Goal: Task Accomplishment & Management: Manage account settings

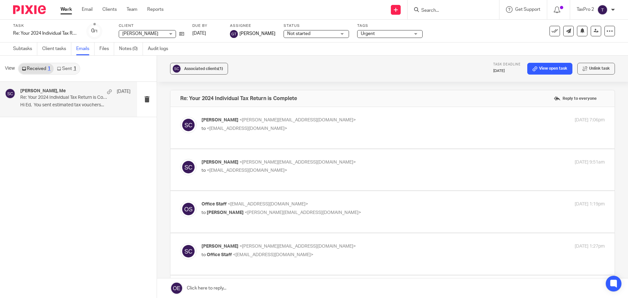
scroll to position [189, 0]
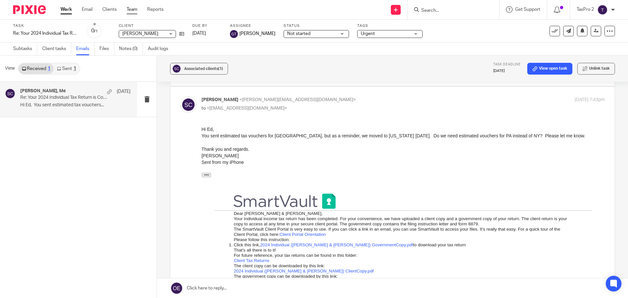
click at [133, 11] on link "Team" at bounding box center [132, 9] width 11 height 7
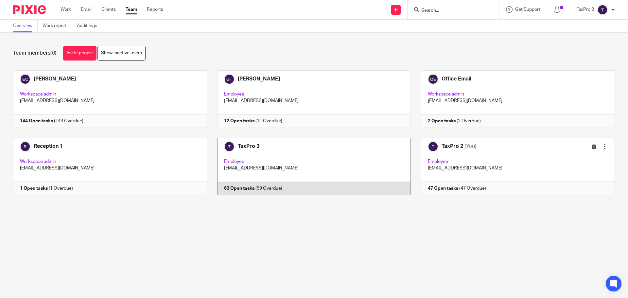
click at [316, 168] on link at bounding box center [309, 167] width 204 height 58
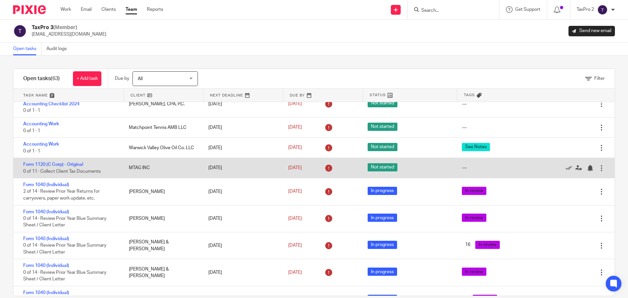
scroll to position [65, 0]
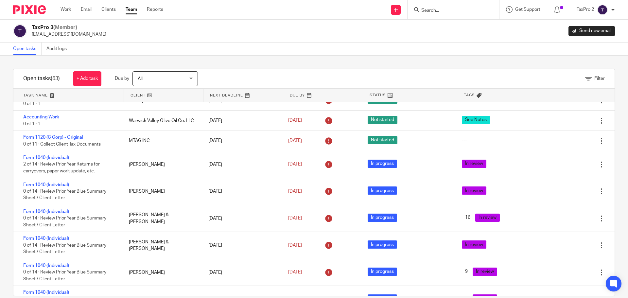
click at [170, 96] on link at bounding box center [164, 95] width 80 height 13
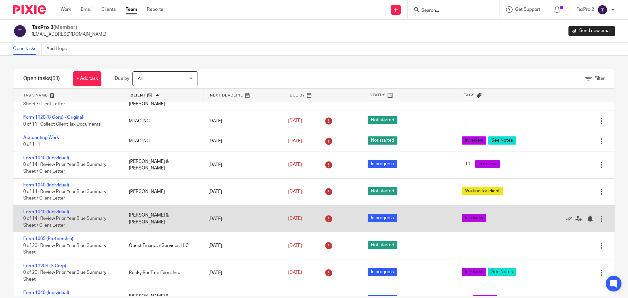
scroll to position [916, 0]
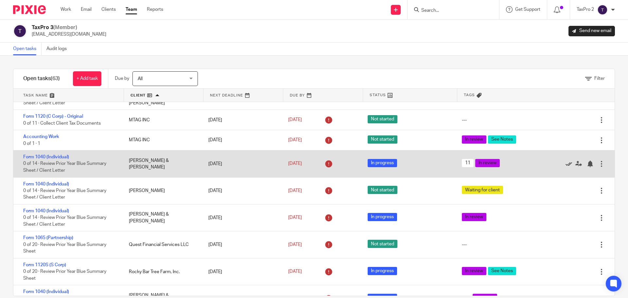
click at [566, 163] on icon at bounding box center [569, 164] width 7 height 7
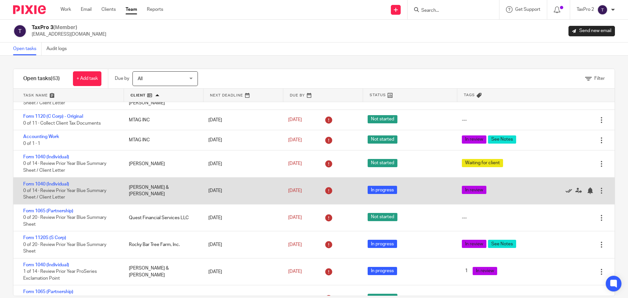
click at [566, 190] on icon at bounding box center [569, 190] width 7 height 7
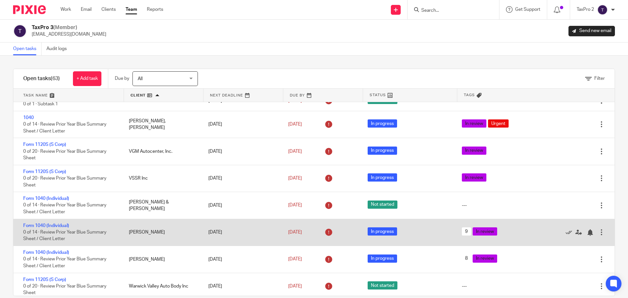
scroll to position [1211, 0]
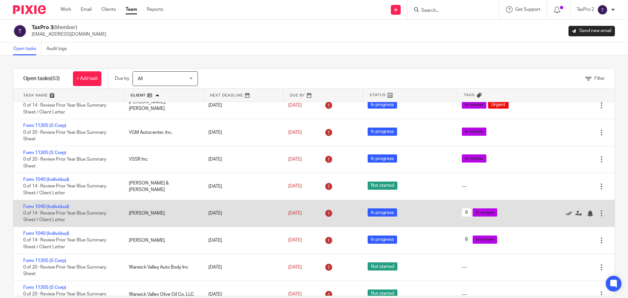
click at [566, 213] on icon at bounding box center [569, 213] width 7 height 7
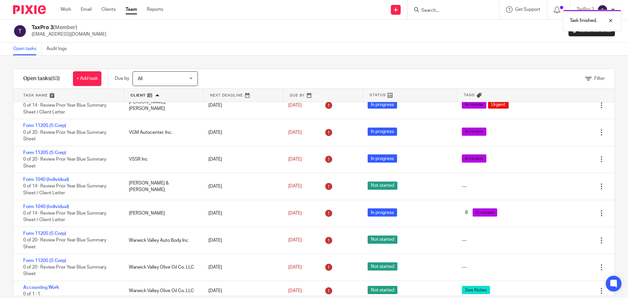
click at [566, 213] on icon at bounding box center [569, 213] width 7 height 7
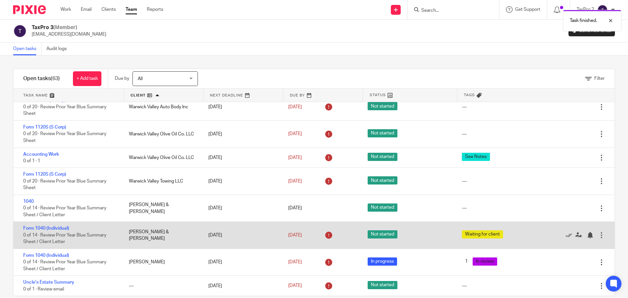
scroll to position [11, 0]
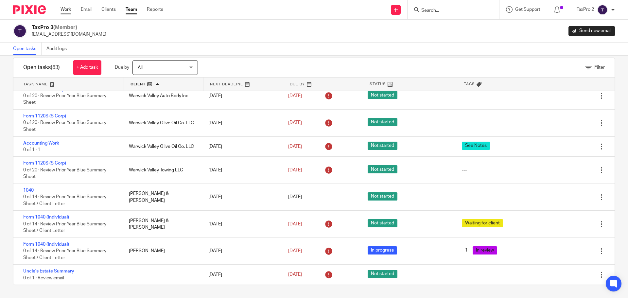
click at [68, 9] on link "Work" at bounding box center [66, 9] width 10 height 7
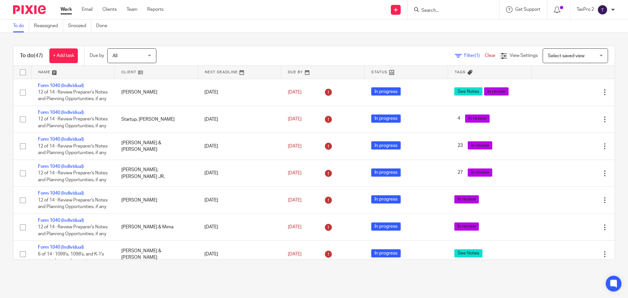
click at [158, 74] on link at bounding box center [156, 72] width 83 height 13
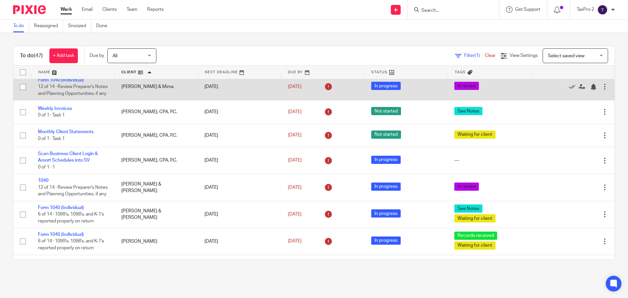
scroll to position [294, 0]
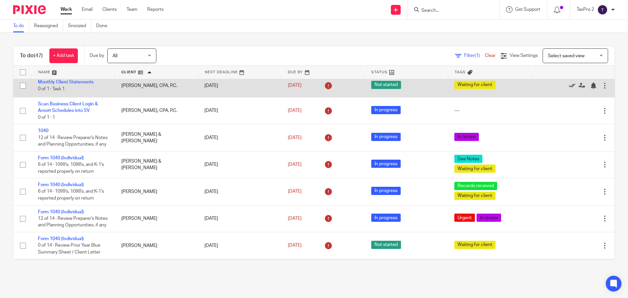
click at [569, 89] on icon at bounding box center [572, 85] width 7 height 7
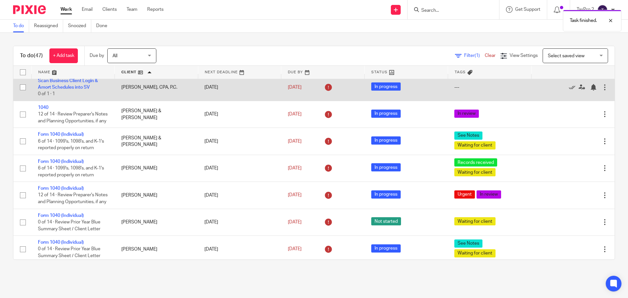
click at [602, 91] on div at bounding box center [605, 87] width 7 height 7
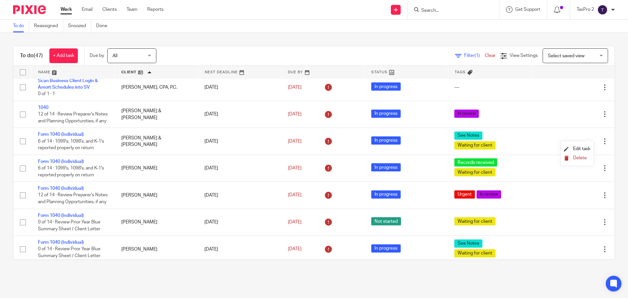
click at [577, 157] on span "Delete" at bounding box center [580, 158] width 14 height 5
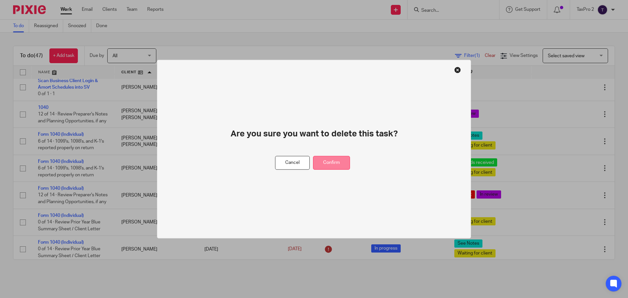
click at [338, 161] on button "Confirm" at bounding box center [331, 163] width 37 height 14
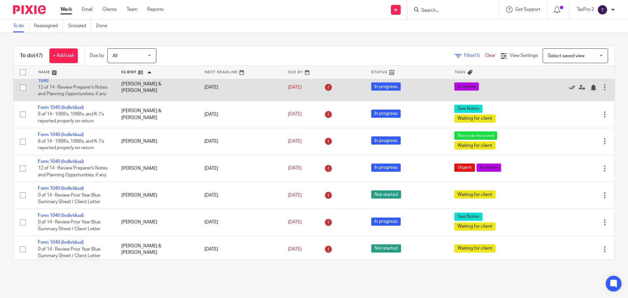
click at [569, 91] on icon at bounding box center [572, 87] width 7 height 7
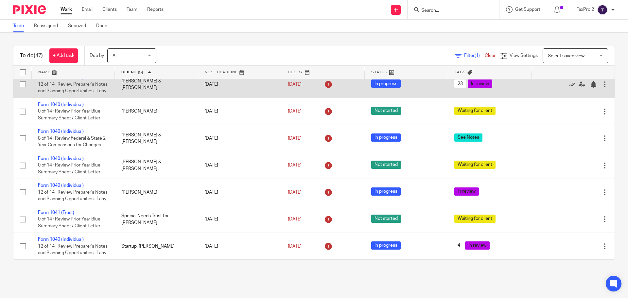
scroll to position [818, 0]
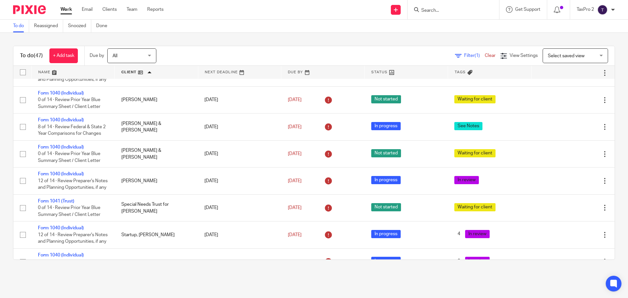
click at [569, 51] on icon at bounding box center [572, 47] width 7 height 7
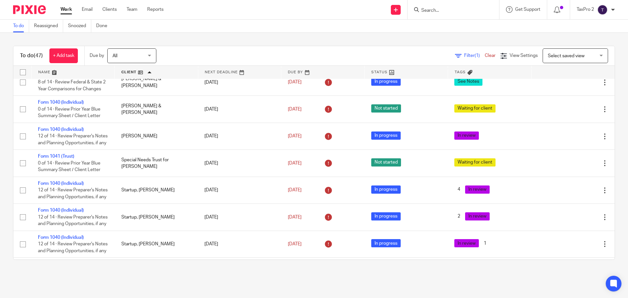
scroll to position [851, 0]
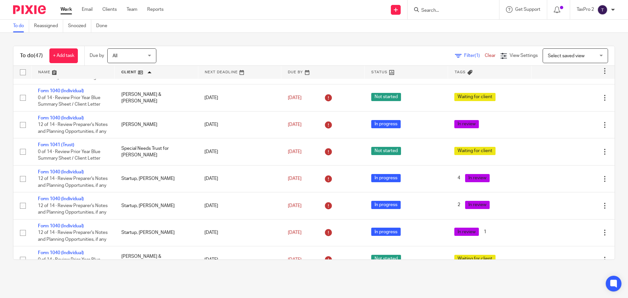
click at [569, 20] on icon at bounding box center [572, 17] width 7 height 7
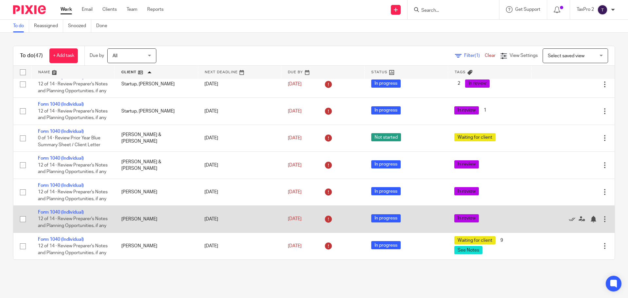
scroll to position [1100, 0]
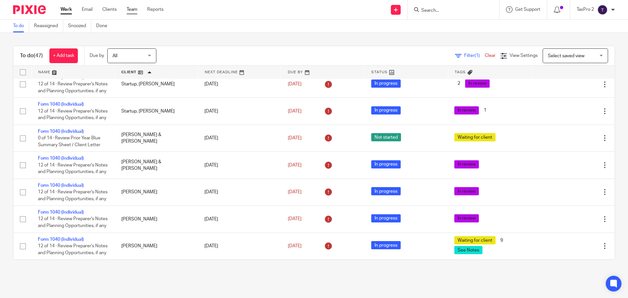
click at [131, 10] on link "Team" at bounding box center [132, 9] width 11 height 7
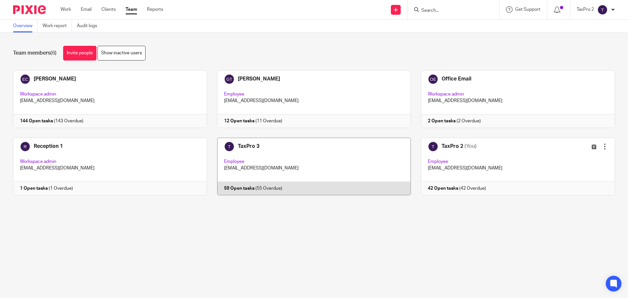
click at [304, 168] on link at bounding box center [309, 167] width 204 height 58
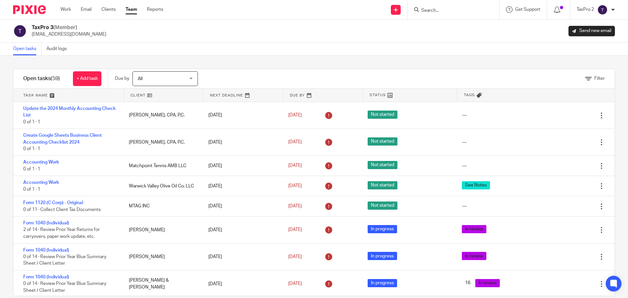
click at [172, 96] on link at bounding box center [164, 95] width 80 height 13
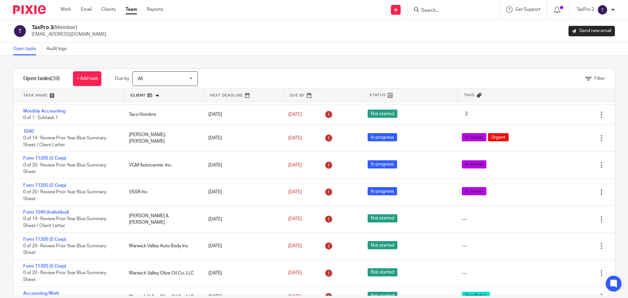
scroll to position [1211, 0]
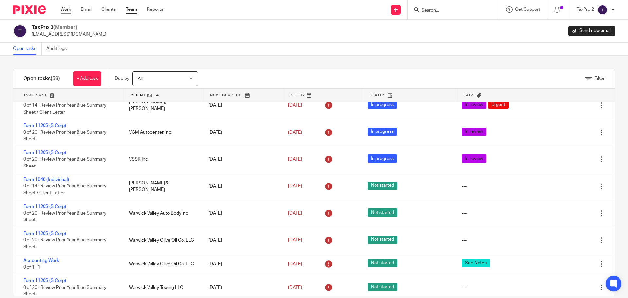
click at [67, 9] on link "Work" at bounding box center [66, 9] width 10 height 7
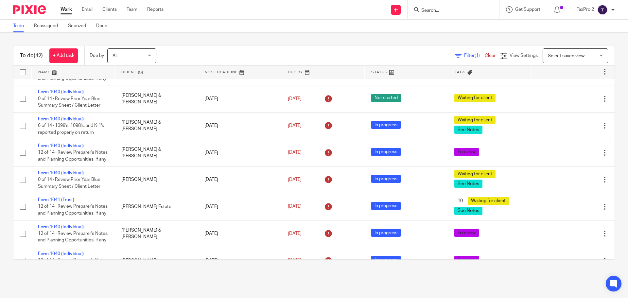
scroll to position [615, 0]
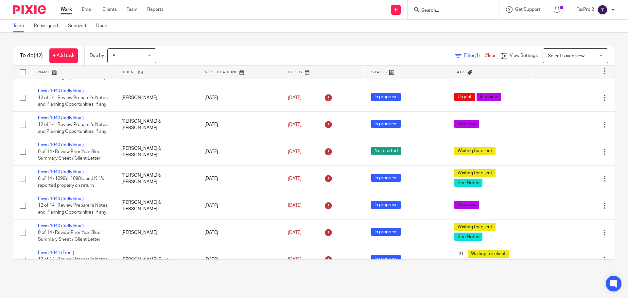
click at [66, 71] on link at bounding box center [73, 72] width 83 height 13
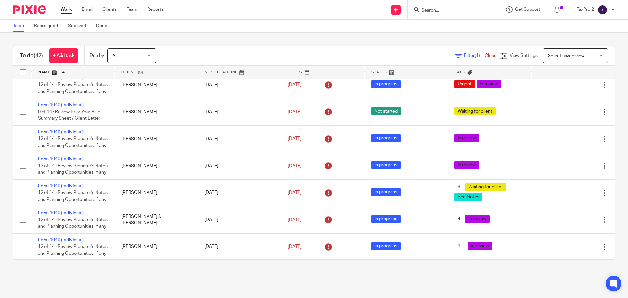
scroll to position [817, 0]
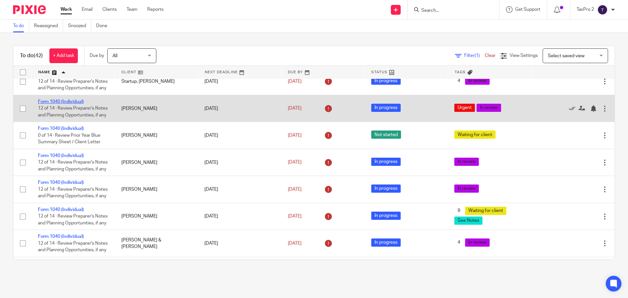
click at [67, 104] on link "Form 1040 (Individual)" at bounding box center [61, 101] width 46 height 5
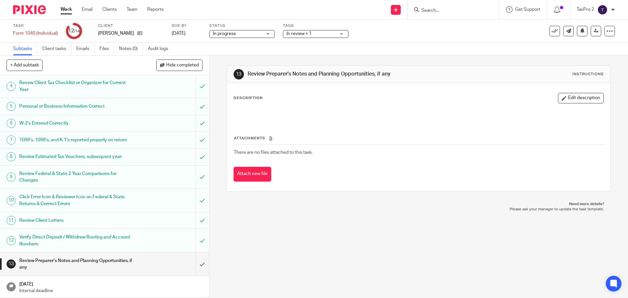
scroll to position [71, 0]
click at [314, 33] on span "In review + 1" at bounding box center [311, 33] width 49 height 7
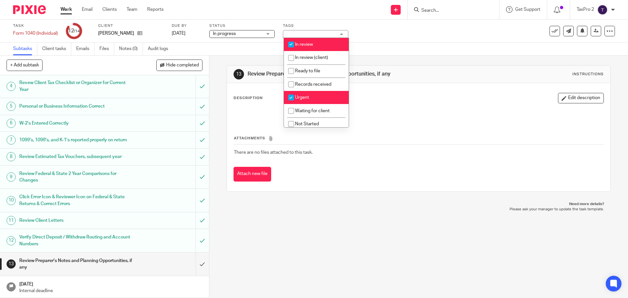
click at [292, 97] on input "checkbox" at bounding box center [291, 97] width 12 height 12
checkbox input "false"
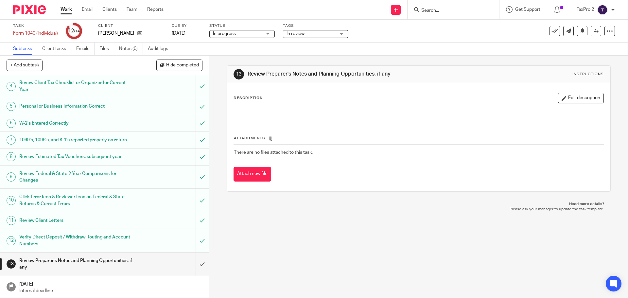
click at [67, 9] on link "Work" at bounding box center [66, 9] width 11 height 7
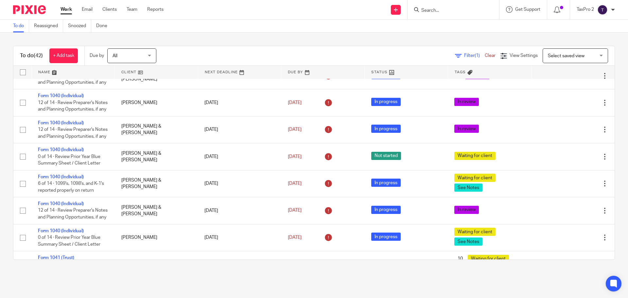
scroll to position [645, 0]
